Goal: Information Seeking & Learning: Compare options

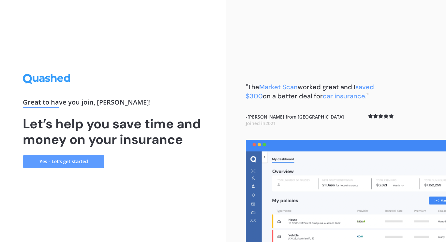
click at [49, 79] on icon at bounding box center [46, 79] width 47 height 10
click at [78, 164] on link "Yes - Let’s get started" at bounding box center [64, 161] width 82 height 13
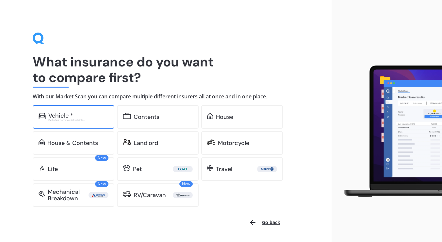
click at [83, 108] on div "Vehicle * Excludes commercial vehicles" at bounding box center [74, 116] width 82 height 23
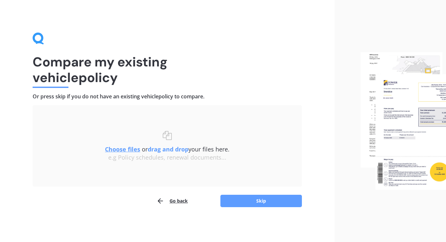
click at [248, 209] on div "Compare my existing vehicle policy Or press skip if you do not have an existing…" at bounding box center [167, 121] width 335 height 242
click at [258, 198] on button "Skip" at bounding box center [262, 201] width 82 height 12
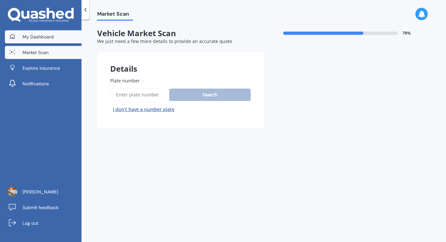
click at [44, 36] on span "My Dashboard" at bounding box center [38, 37] width 31 height 7
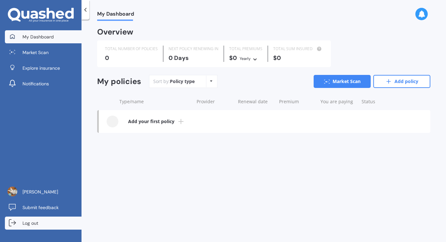
click at [39, 226] on link "Log out" at bounding box center [43, 223] width 77 height 13
